Goal: Task Accomplishment & Management: Use online tool/utility

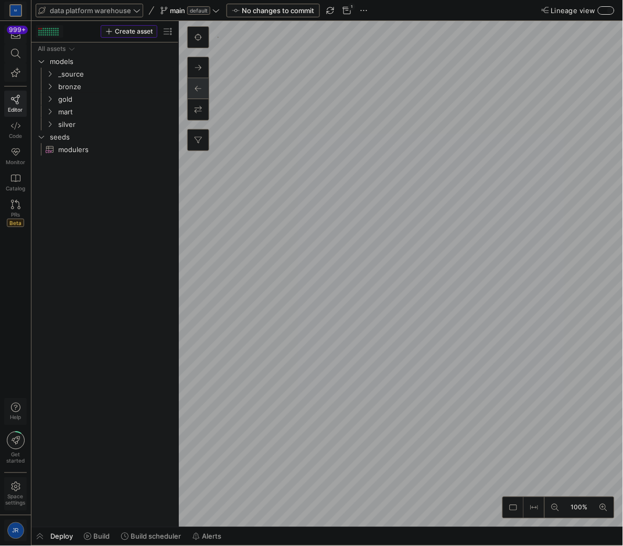
click at [113, 14] on span "data platform warehouse" at bounding box center [90, 10] width 81 height 8
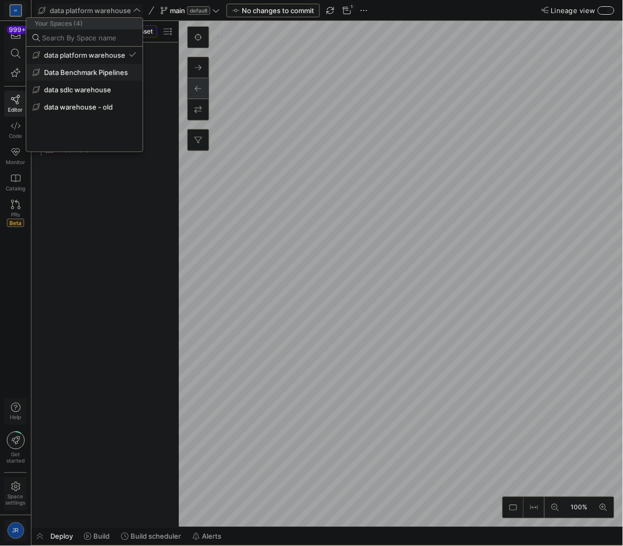
click at [91, 73] on span "Data Benchmark Pipelines" at bounding box center [86, 72] width 84 height 8
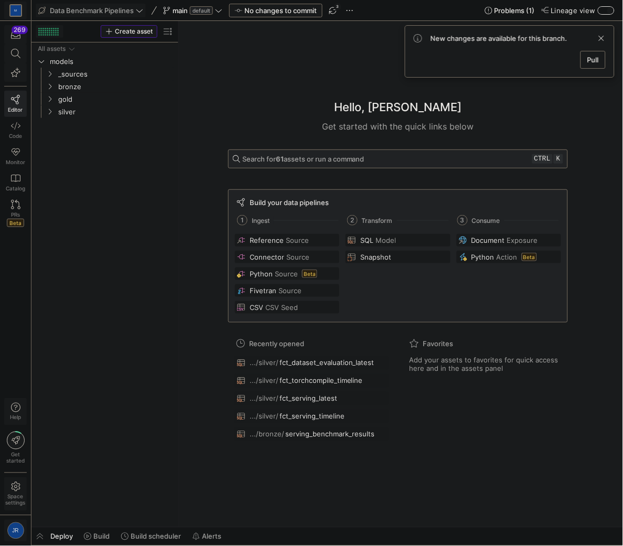
click at [579, 59] on div "Pull" at bounding box center [510, 60] width 192 height 18
click at [585, 59] on span at bounding box center [593, 59] width 24 height 17
click at [181, 12] on span "main" at bounding box center [179, 10] width 15 height 8
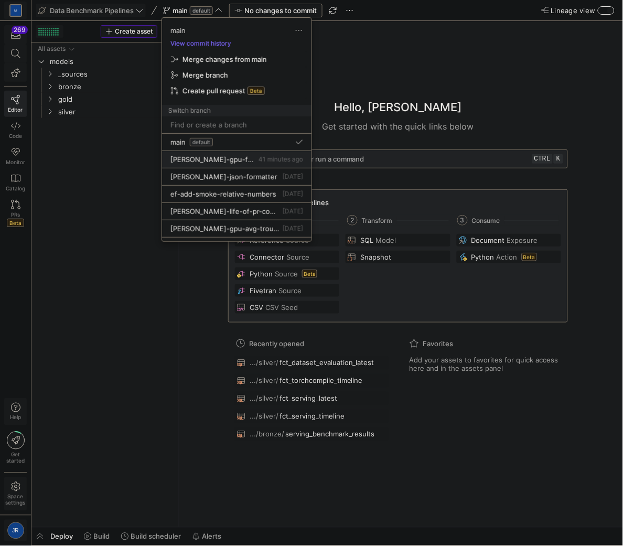
click at [239, 161] on div "[PERSON_NAME]-gpu-forecast 41 minutes ago" at bounding box center [236, 159] width 133 height 8
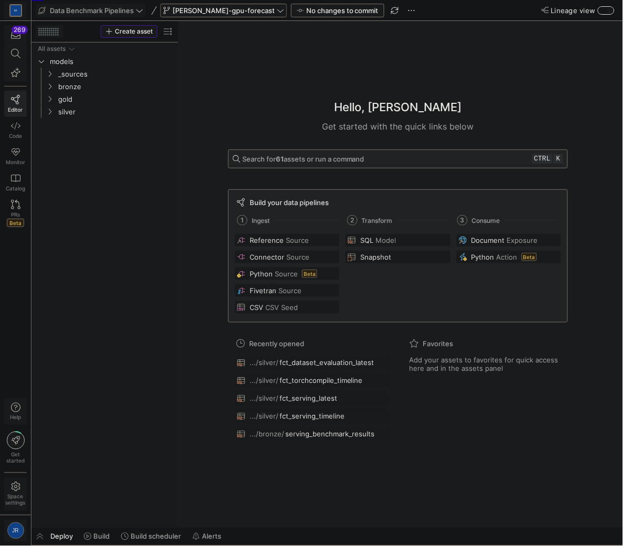
click at [242, 6] on div "[PERSON_NAME]-gpu-forecast" at bounding box center [223, 11] width 126 height 14
click at [234, 11] on span "[PERSON_NAME]-gpu-forecast" at bounding box center [223, 10] width 102 height 8
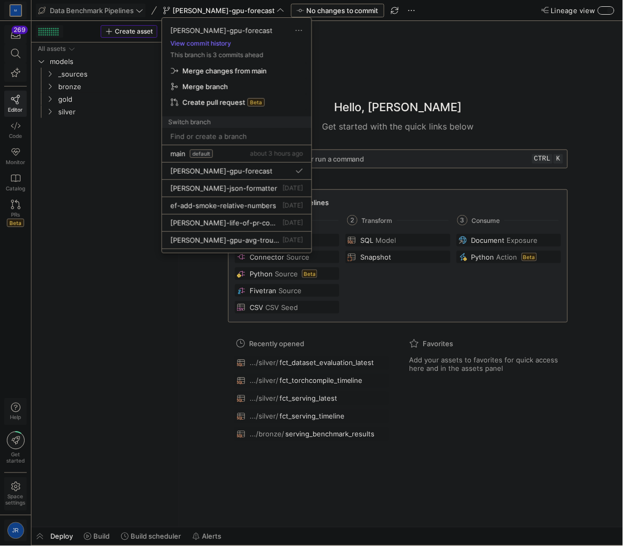
drag, startPoint x: 227, startPoint y: 138, endPoint x: 214, endPoint y: 114, distance: 27.2
click at [226, 137] on input at bounding box center [236, 136] width 133 height 8
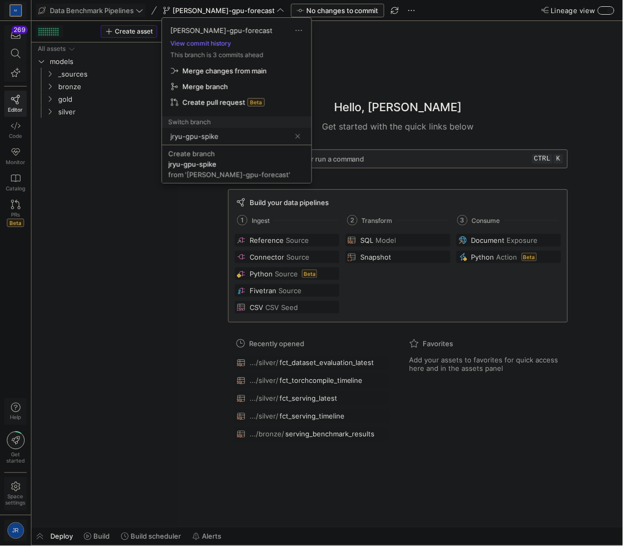
type input "jryu-gpu-spike"
click at [194, 153] on div "Create branch" at bounding box center [191, 153] width 47 height 8
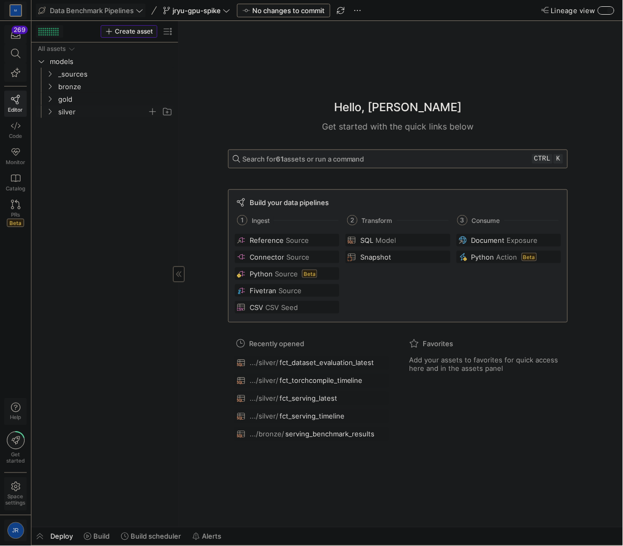
click at [50, 110] on icon "Press SPACE to select this row." at bounding box center [49, 112] width 7 height 6
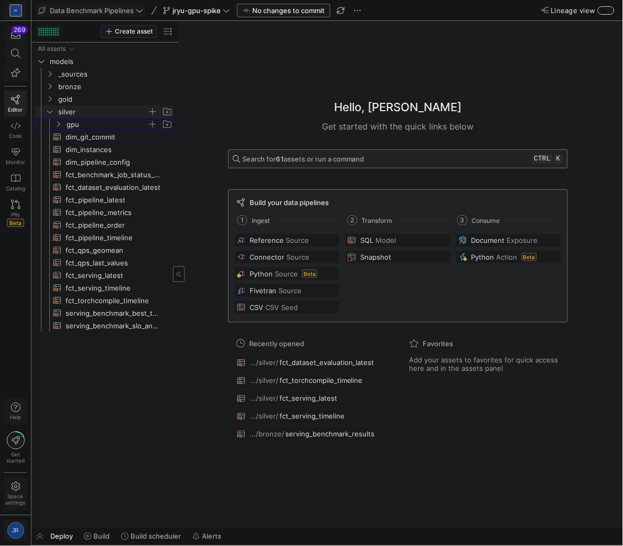
click at [59, 126] on icon "Press SPACE to select this row." at bounding box center [58, 124] width 7 height 6
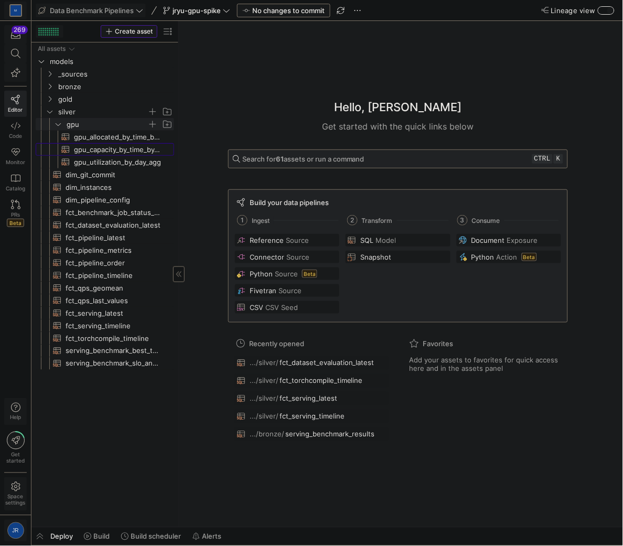
click at [118, 149] on span "gpu_capacity_by_time_by_gpu_agg​​​​​​​​​​" at bounding box center [118, 150] width 88 height 12
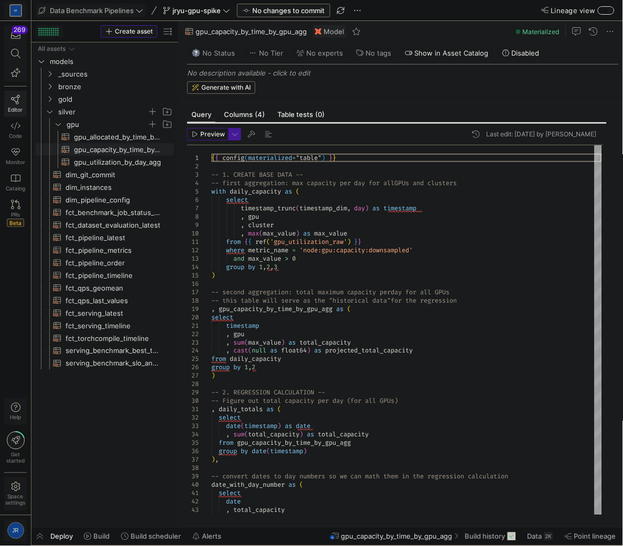
click at [17, 105] on link "Editor" at bounding box center [15, 104] width 23 height 26
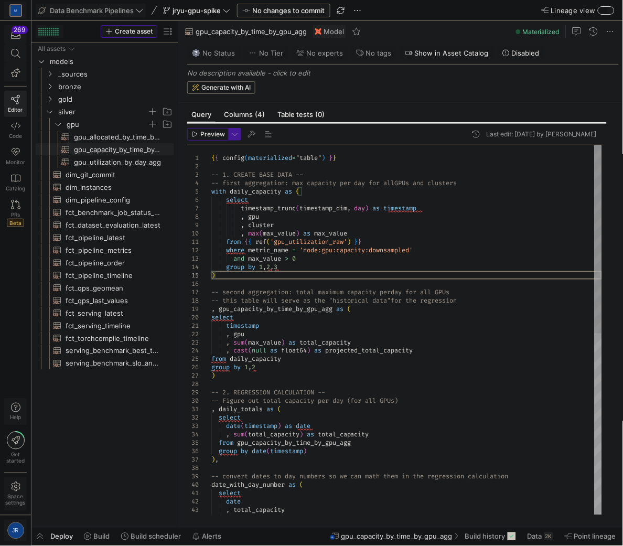
click at [263, 277] on div "timestamp_trunc ( timestamp_dim , day ) as timestamp , gpu , cluster , max ( ma…" at bounding box center [406, 510] width 391 height 730
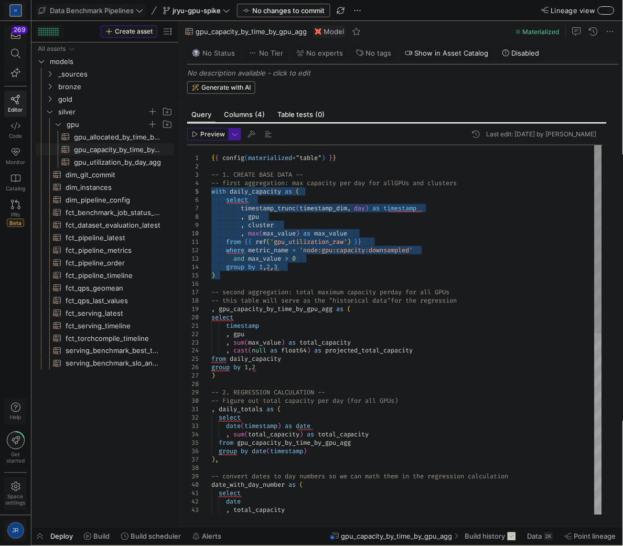
drag, startPoint x: 263, startPoint y: 277, endPoint x: 198, endPoint y: 194, distance: 105.3
click at [211, 194] on div "timestamp_trunc ( timestamp_dim , day ) as timestamp , gpu , cluster , max ( ma…" at bounding box center [406, 510] width 391 height 730
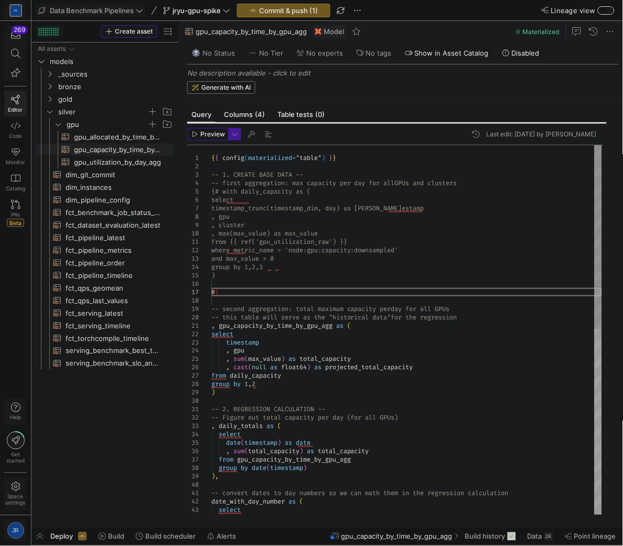
scroll to position [50, 0]
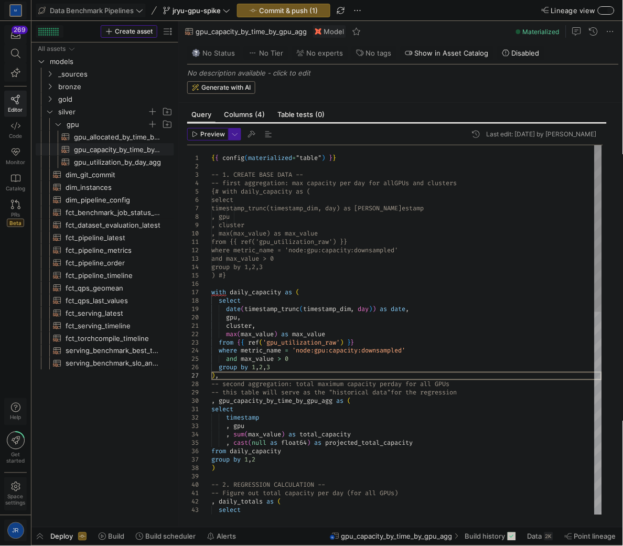
click at [254, 371] on div "timestamp_trunc(timestamp_dim, day) as [PERSON_NAME] estamp , gpu , cluster , m…" at bounding box center [406, 556] width 391 height 822
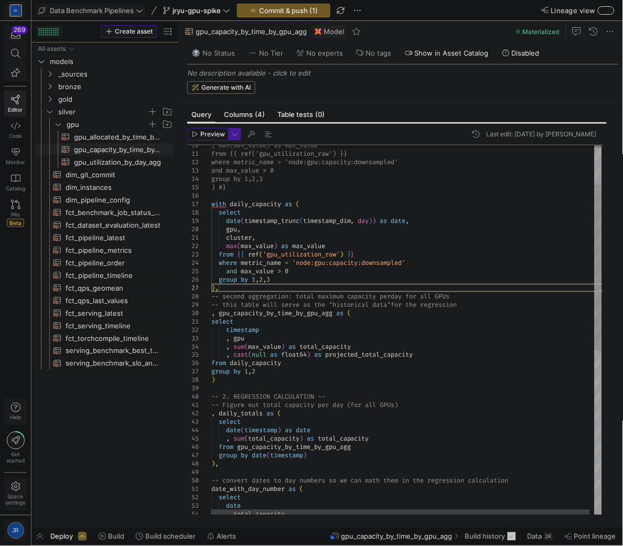
click at [285, 298] on div ", cast ( null as float64 ) as projected_total_capacity from daily_capacity grou…" at bounding box center [408, 471] width 395 height 828
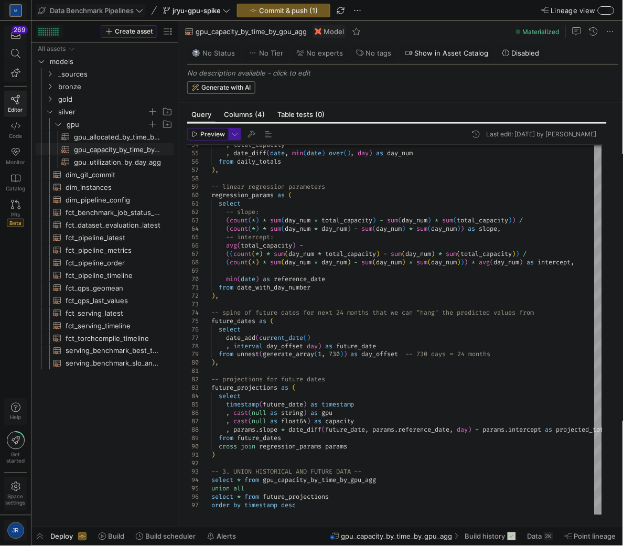
click at [326, 502] on div ", total_capacity , date_diff ( date , min ( date ) over ( ) , day ) as day_num …" at bounding box center [444, 102] width 467 height 828
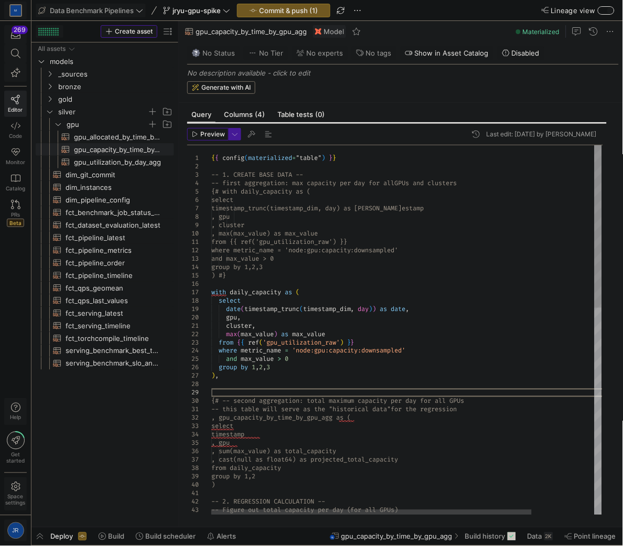
scroll to position [67, 0]
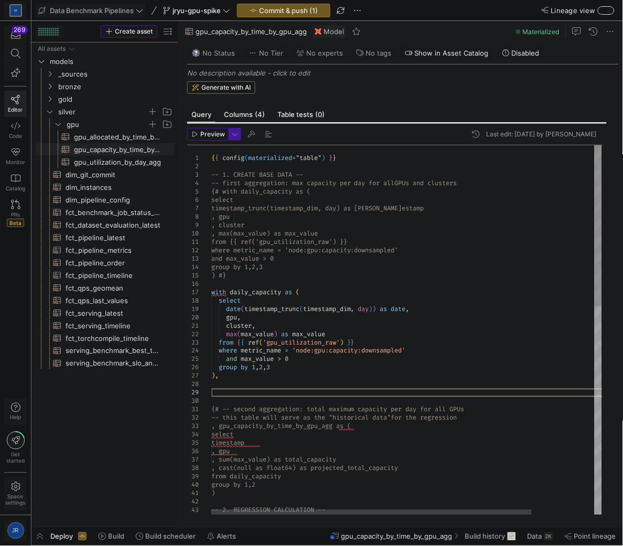
scroll to position [75, 0]
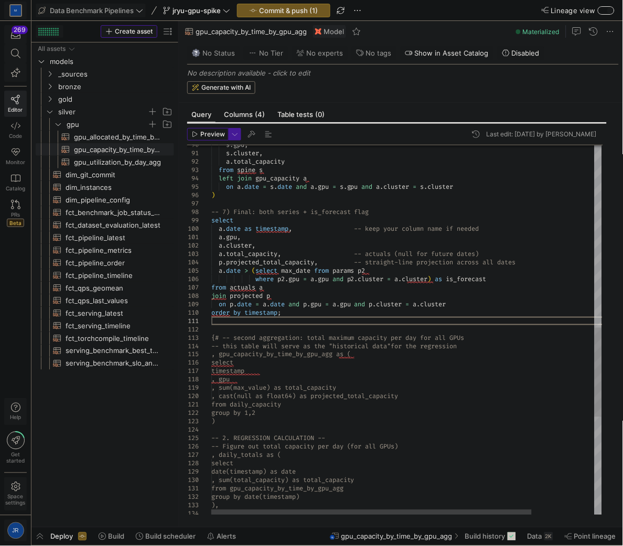
click at [318, 310] on div "group by date(timestamp) ), date(timestamp) as date , sum(total_capacity) as to…" at bounding box center [444, 156] width 467 height 1541
type textarea "a.gpu, a.cluster, [DOMAIN_NAME]_capacity, -- actuals (null for future dates) p.…"
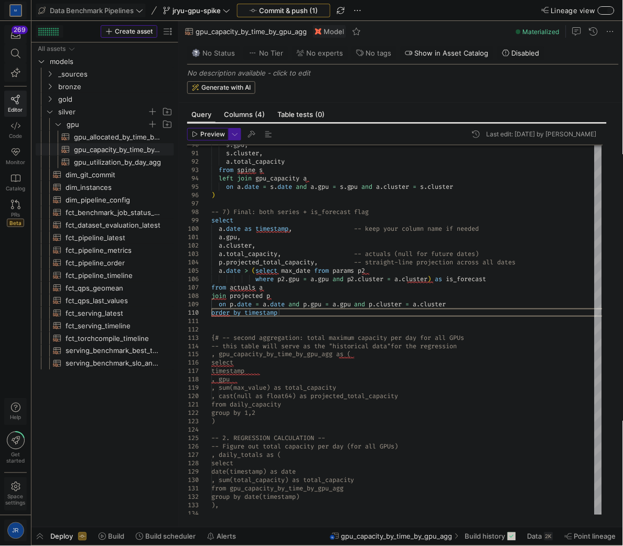
click at [273, 6] on span "Commit & push (1)" at bounding box center [288, 10] width 59 height 8
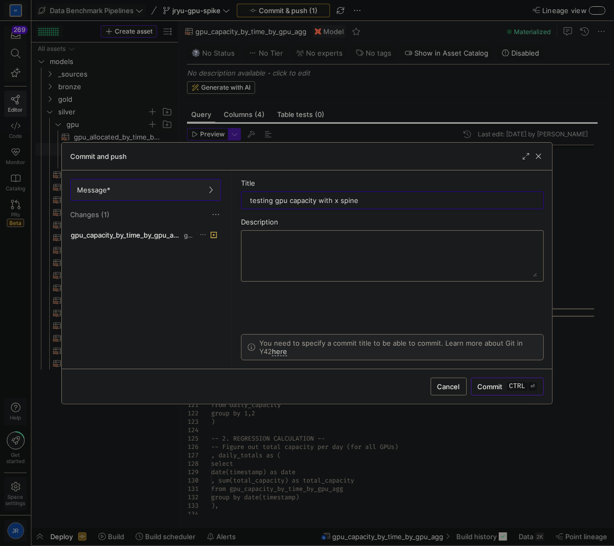
type input "testing gpu capacity with x spiney"
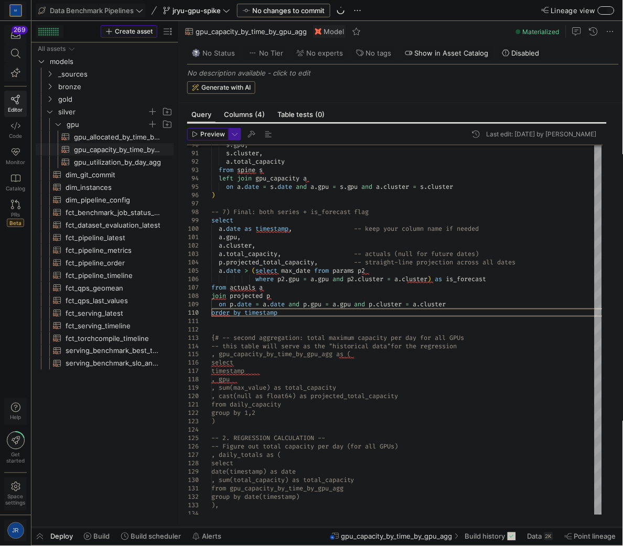
click at [82, 537] on span at bounding box center [97, 536] width 34 height 17
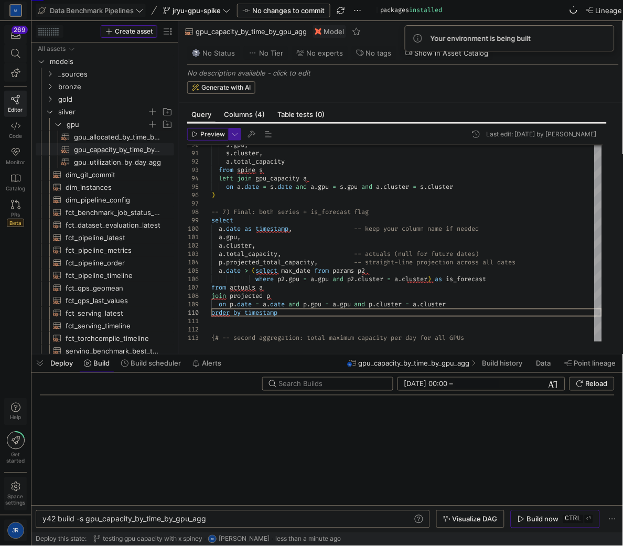
click at [526, 519] on span "Build now ctrl ⏎" at bounding box center [554, 519] width 75 height 8
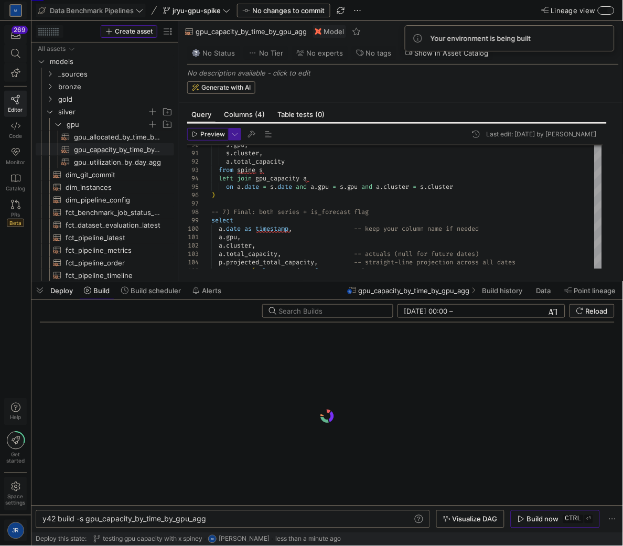
drag, startPoint x: 292, startPoint y: 353, endPoint x: 312, endPoint y: 280, distance: 75.4
click at [312, 280] on div at bounding box center [326, 281] width 591 height 4
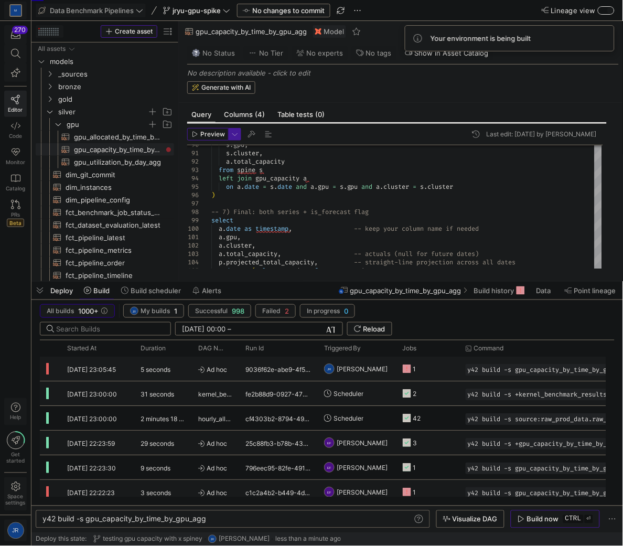
click at [362, 372] on y42-orchestration-triggered-by "JR [PERSON_NAME]" at bounding box center [356, 368] width 65 height 23
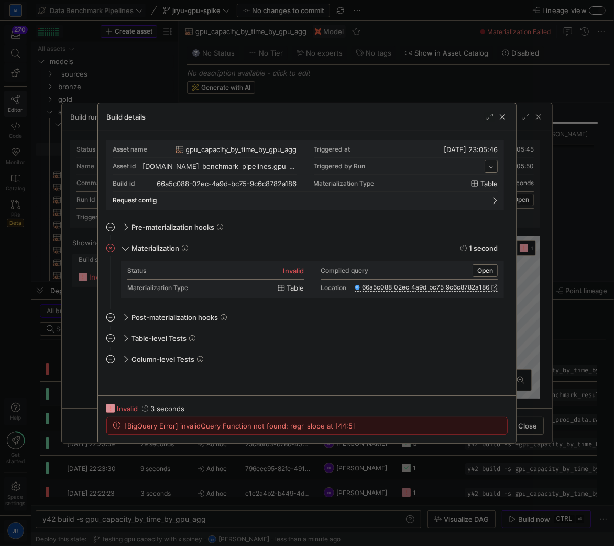
click at [322, 427] on span "[BigQuery Error] invalidQuery Function not found: regr_slope at [44:5]" at bounding box center [240, 425] width 231 height 8
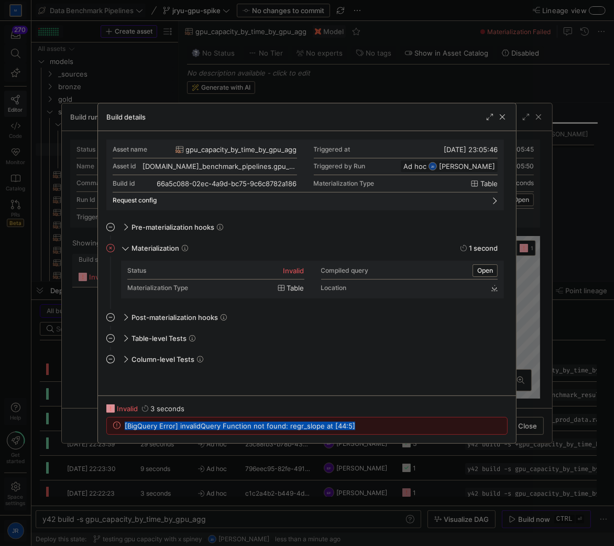
click at [322, 427] on span "[BigQuery Error] invalidQuery Function not found: regr_slope at [44:5]" at bounding box center [240, 425] width 231 height 8
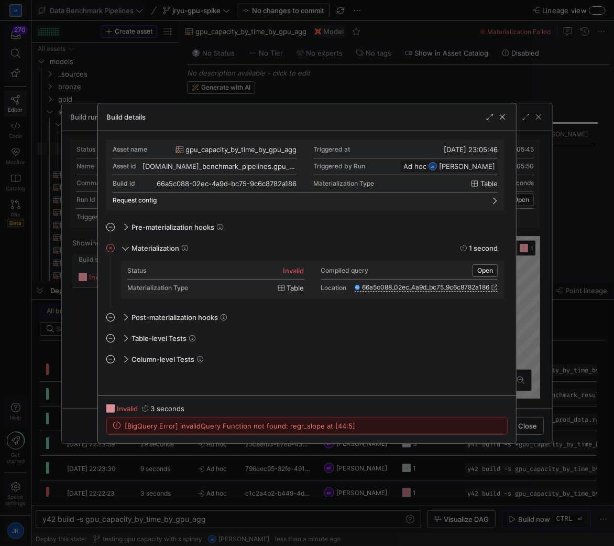
click at [332, 430] on div "[BigQuery Error] invalidQuery Function not found: regr_slope at [44:5]" at bounding box center [307, 425] width 400 height 17
click at [332, 429] on span "[BigQuery Error] invalidQuery Function not found: regr_slope at [44:5]" at bounding box center [240, 425] width 231 height 8
click at [332, 428] on span "[BigQuery Error] invalidQuery Function not found: regr_slope at [44:5]" at bounding box center [240, 425] width 231 height 8
click at [332, 427] on span "[BigQuery Error] invalidQuery Function not found: regr_slope at [44:5]" at bounding box center [240, 425] width 231 height 8
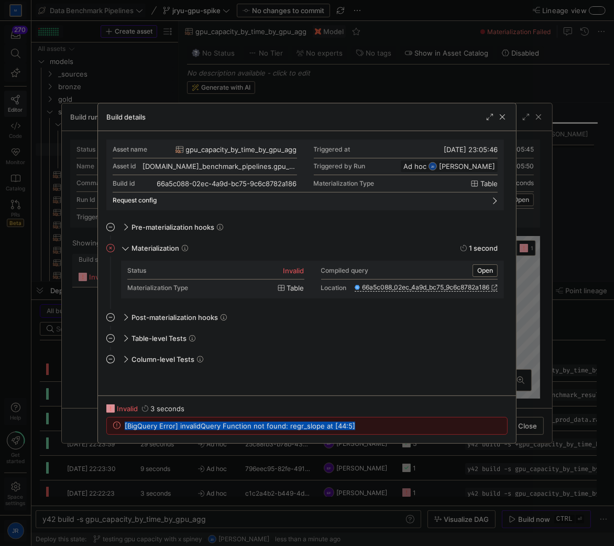
click at [332, 427] on span "[BigQuery Error] invalidQuery Function not found: regr_slope at [44:5]" at bounding box center [240, 425] width 231 height 8
click at [434, 66] on div at bounding box center [307, 273] width 614 height 546
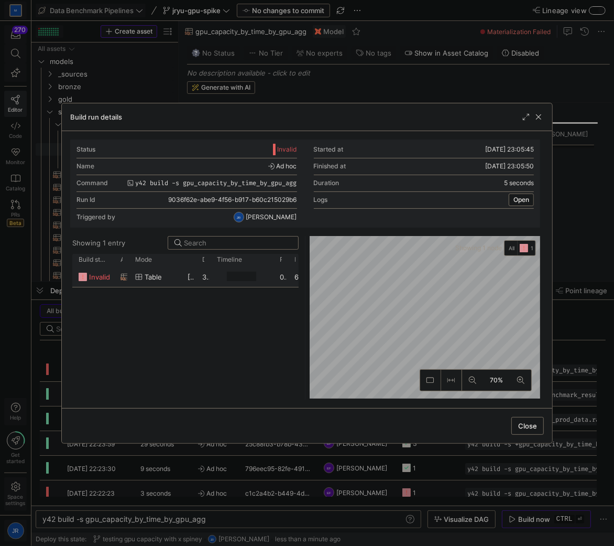
click at [430, 81] on div at bounding box center [307, 273] width 614 height 546
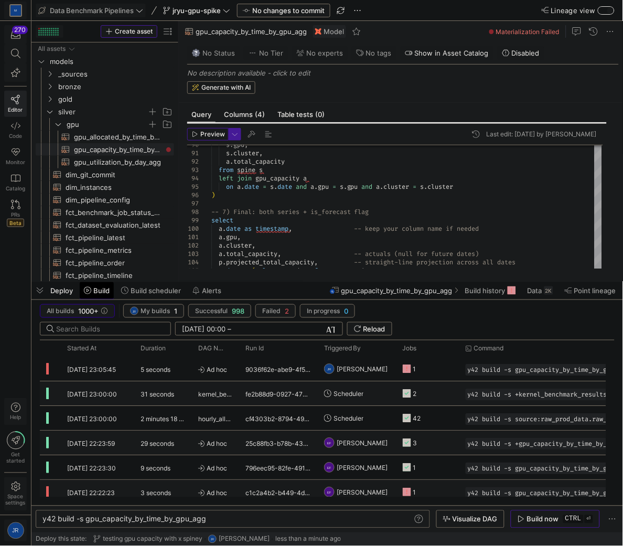
click at [93, 294] on span "Build" at bounding box center [101, 290] width 16 height 8
